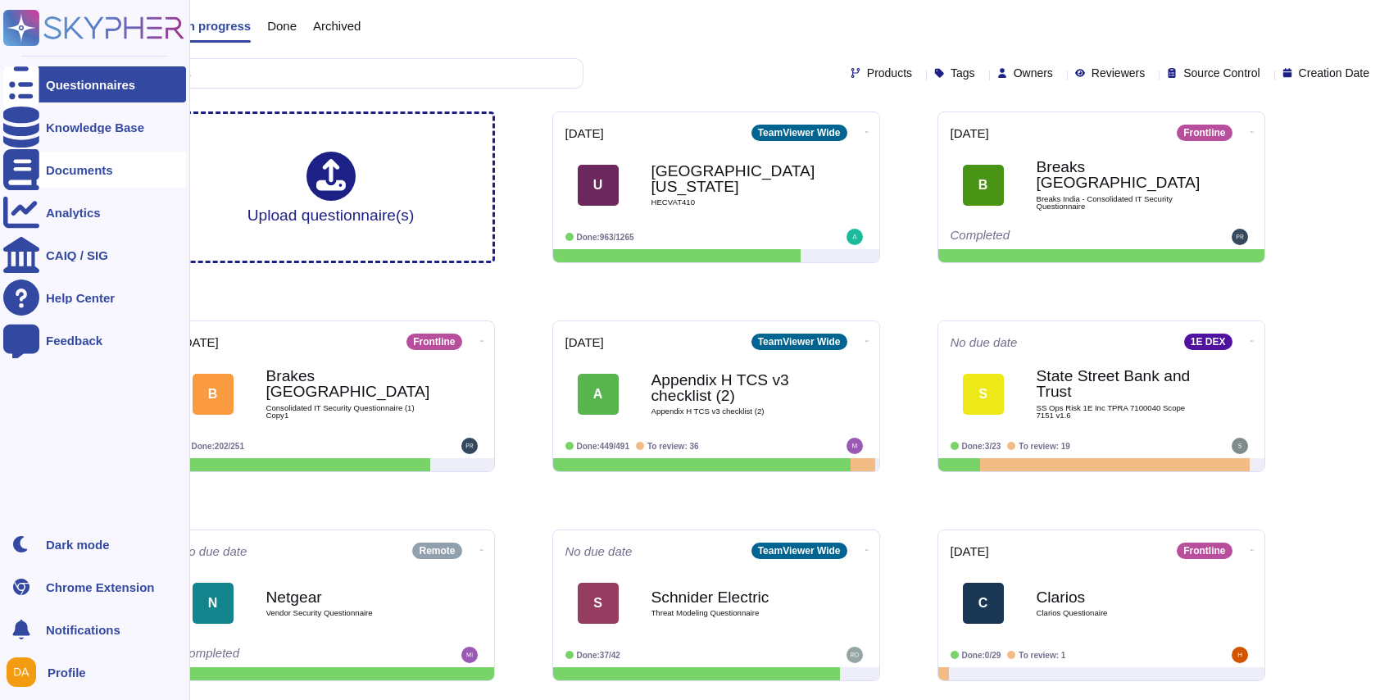
click at [82, 170] on div "Documents" at bounding box center [79, 170] width 67 height 12
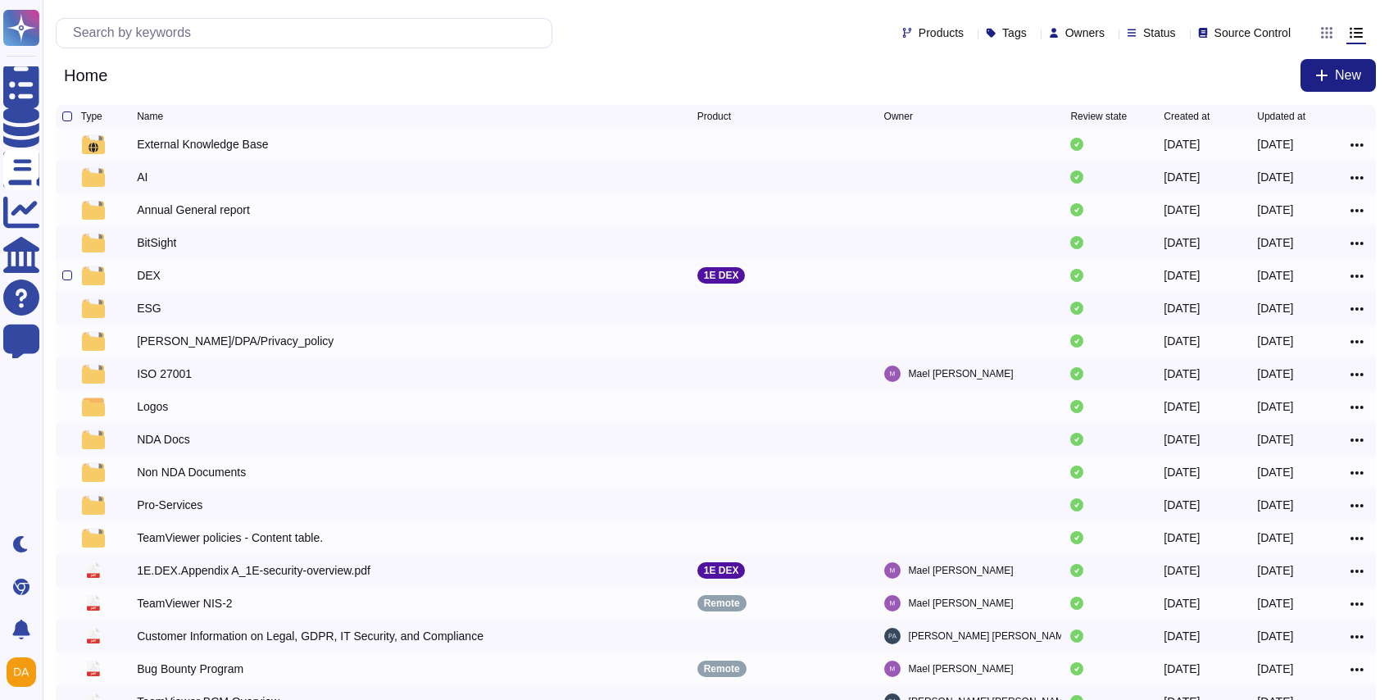
scroll to position [134, 0]
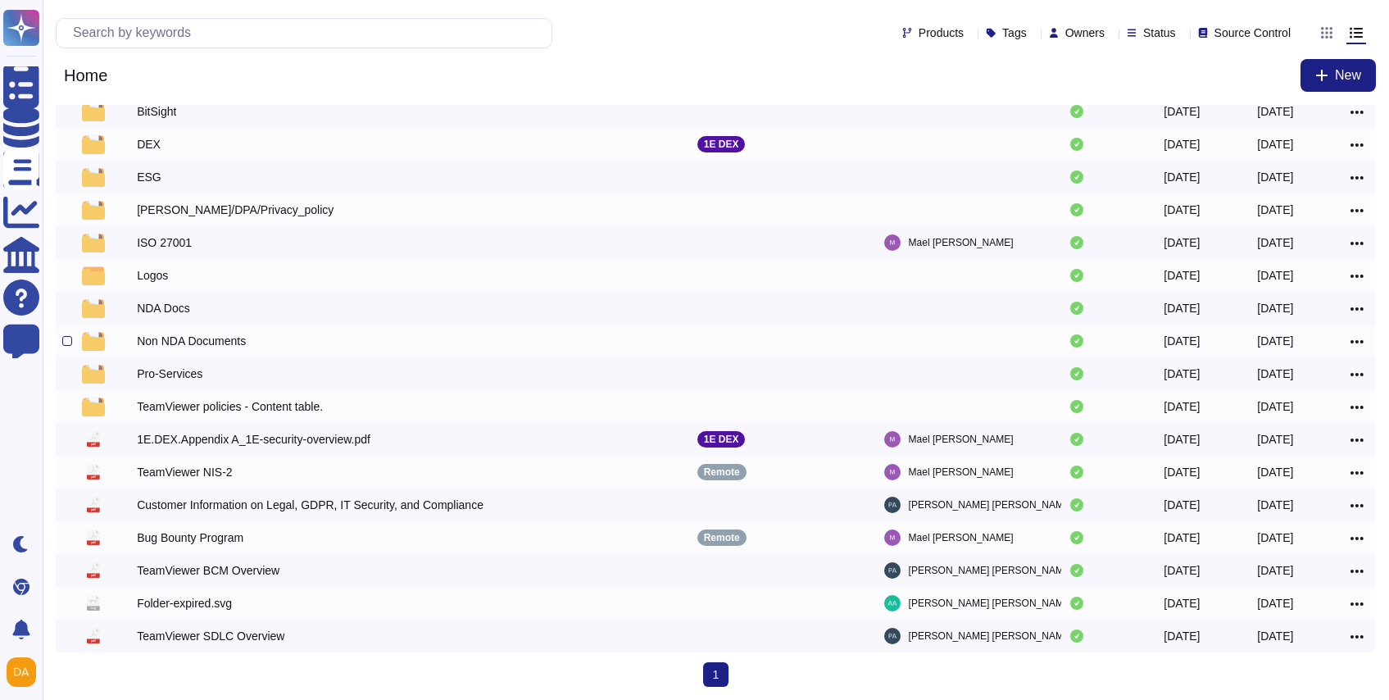
click at [210, 342] on div "Non NDA Documents" at bounding box center [191, 341] width 109 height 16
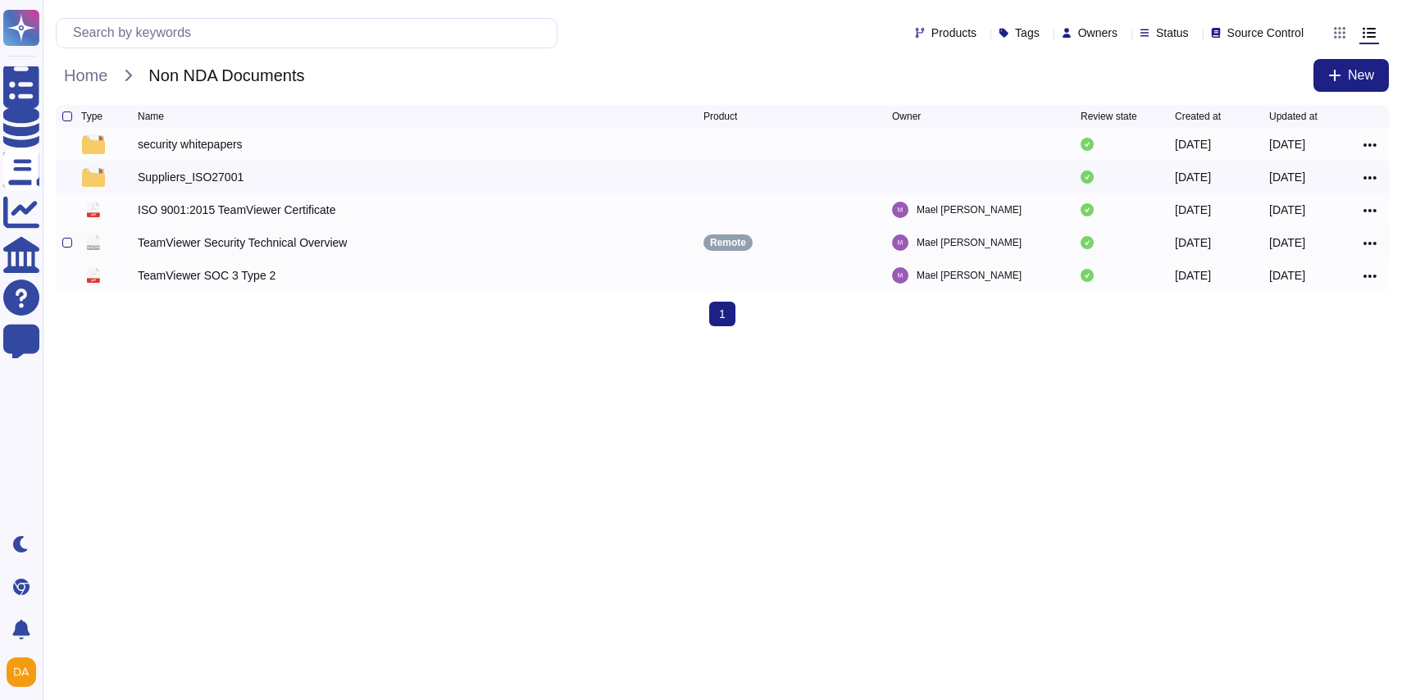
click at [284, 244] on div "TeamViewer Security Technical Overview" at bounding box center [242, 242] width 209 height 16
